Goal: Information Seeking & Learning: Learn about a topic

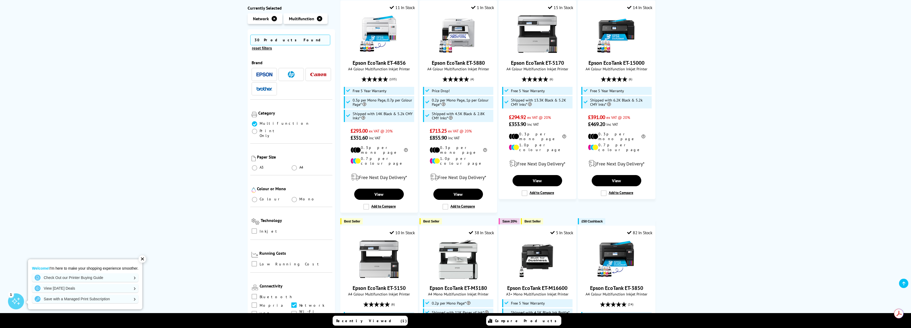
scroll to position [135, 0]
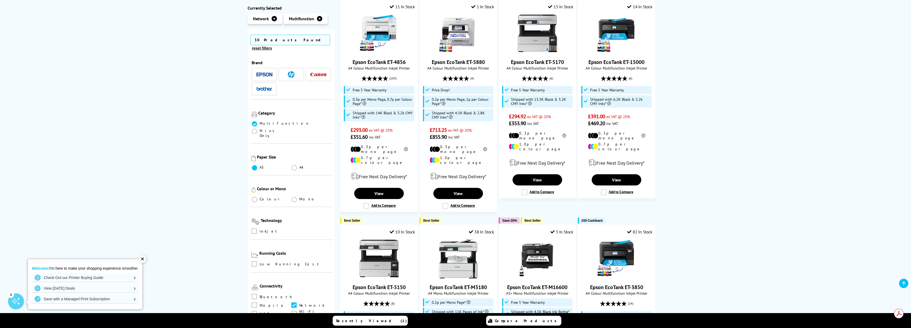
click at [254, 165] on span at bounding box center [254, 167] width 5 height 5
click at [260, 166] on input "radio" at bounding box center [260, 166] width 0 height 0
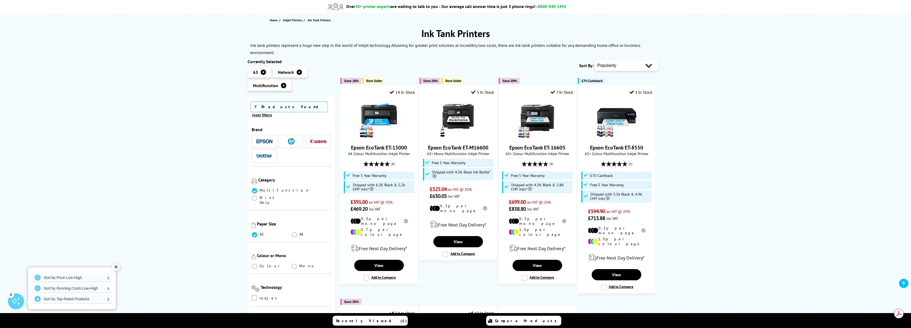
scroll to position [155, 0]
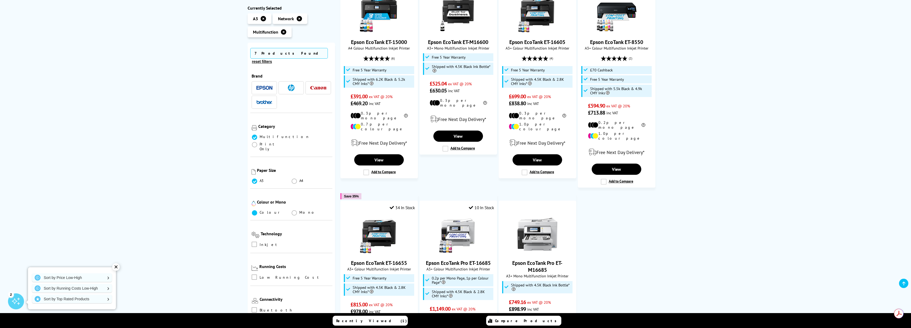
click at [257, 210] on span at bounding box center [254, 212] width 5 height 5
click at [260, 211] on input "radio" at bounding box center [260, 211] width 0 height 0
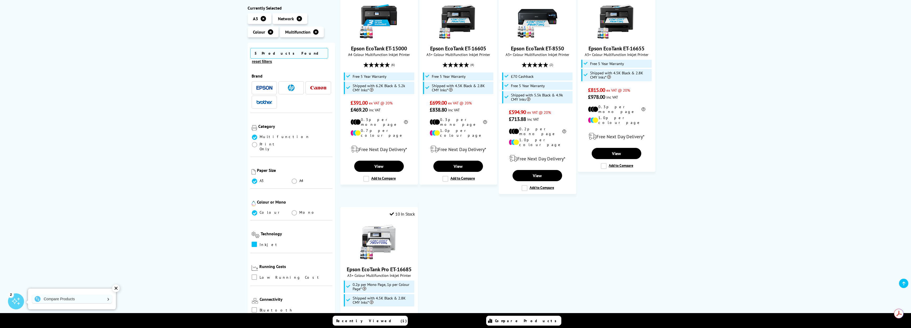
click at [253, 242] on span at bounding box center [254, 244] width 5 height 5
click at [259, 242] on input "checkbox" at bounding box center [259, 242] width 0 height 0
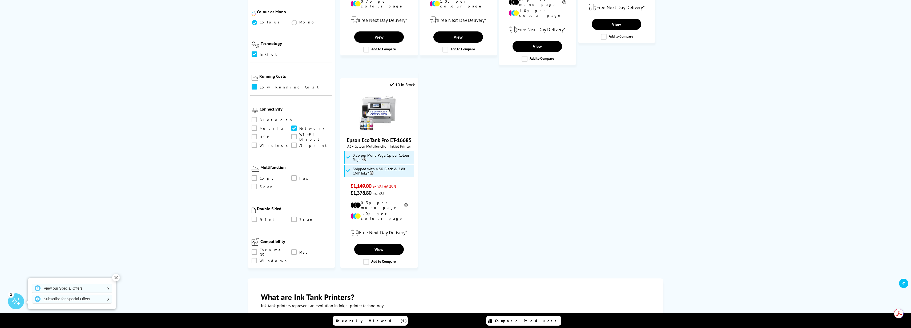
scroll to position [116, 0]
click at [291, 138] on label at bounding box center [294, 135] width 7 height 6
click at [299, 133] on Direct "checkbox" at bounding box center [299, 133] width 0 height 0
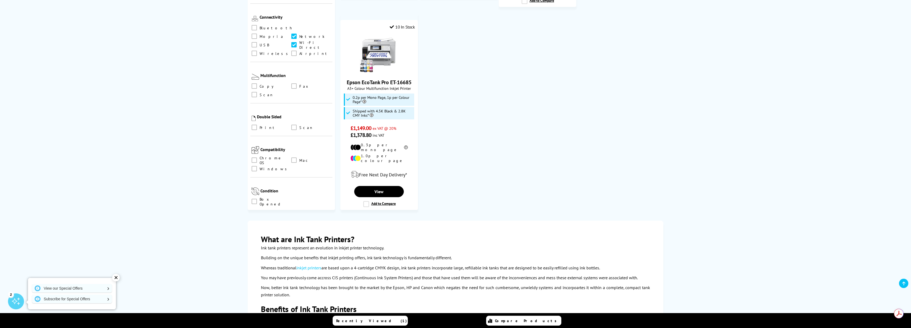
scroll to position [336, 0]
click at [293, 163] on span at bounding box center [293, 159] width 5 height 5
click at [299, 158] on input "checkbox" at bounding box center [299, 158] width 0 height 0
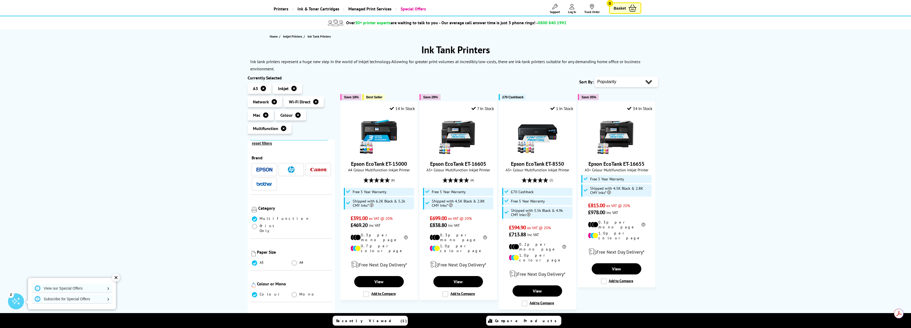
scroll to position [72, 0]
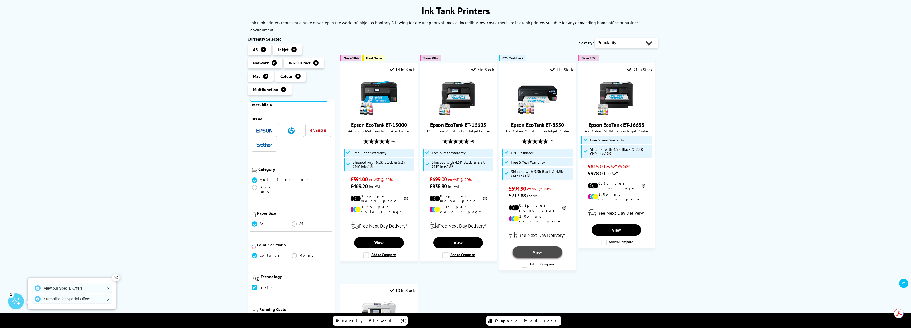
click at [545, 258] on link "View" at bounding box center [537, 251] width 50 height 11
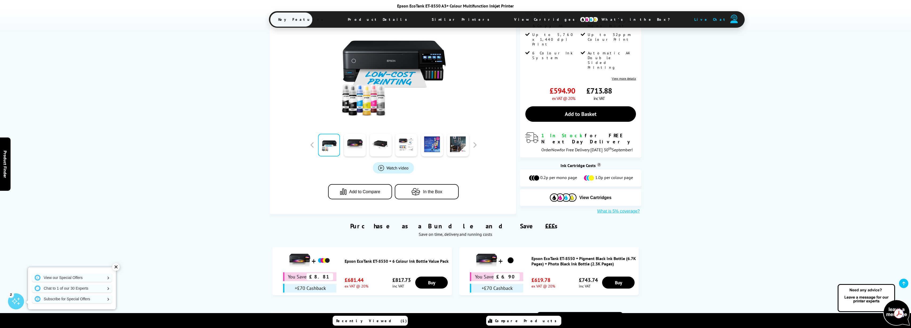
scroll to position [135, 0]
